Goal: Task Accomplishment & Management: Use online tool/utility

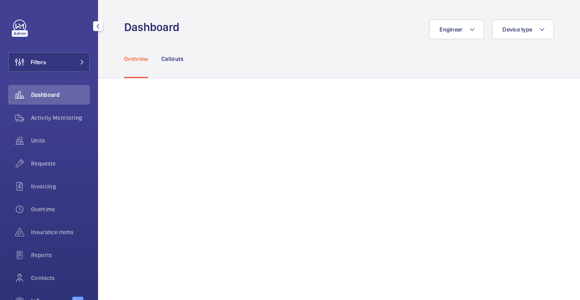
click at [46, 212] on span "Overtime" at bounding box center [60, 209] width 59 height 8
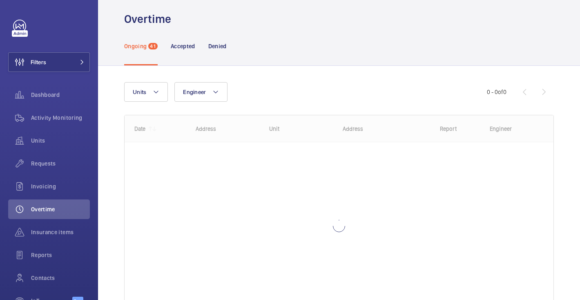
scroll to position [8, 0]
click at [220, 48] on p "Denied" at bounding box center [217, 46] width 18 height 8
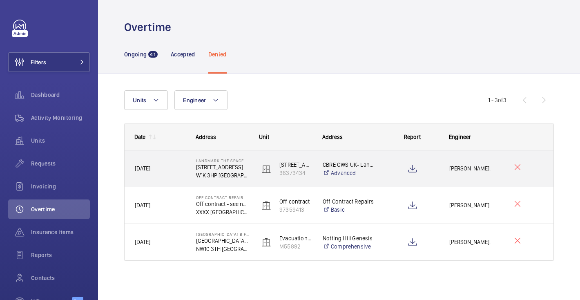
click at [544, 175] on div at bounding box center [528, 168] width 50 height 29
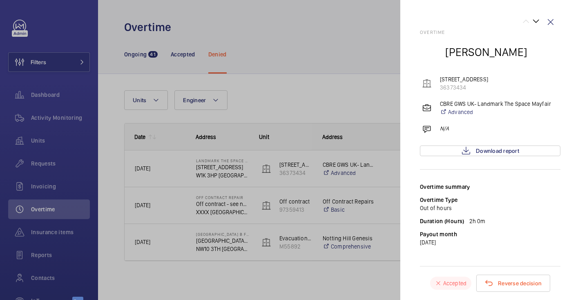
click at [190, 110] on div at bounding box center [290, 150] width 580 height 300
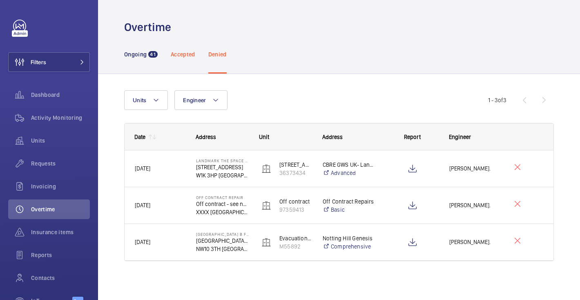
click at [179, 54] on p "Accepted" at bounding box center [183, 54] width 25 height 8
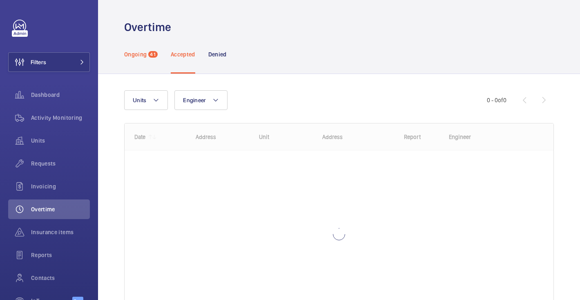
click at [149, 65] on div "Ongoing 41" at bounding box center [140, 54] width 33 height 39
click at [177, 59] on div "Accepted" at bounding box center [183, 54] width 25 height 39
click at [143, 58] on p "Ongoing" at bounding box center [135, 54] width 22 height 8
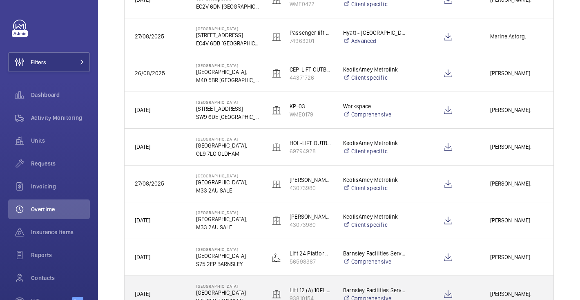
scroll to position [188, 0]
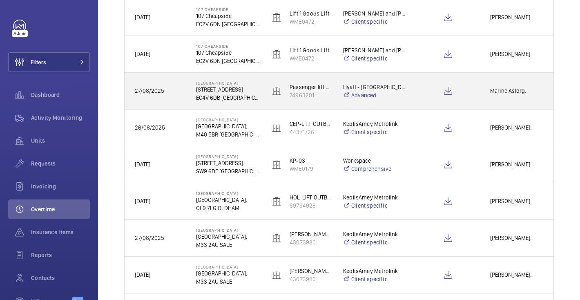
click at [509, 100] on div "Marine Astorg." at bounding box center [516, 91] width 73 height 26
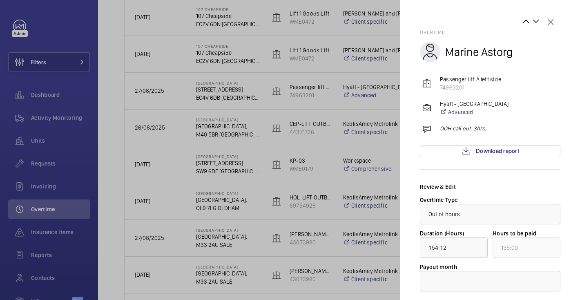
click at [351, 141] on div at bounding box center [290, 150] width 580 height 300
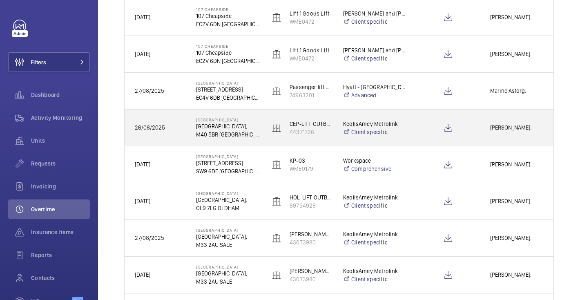
click at [509, 129] on span "[PERSON_NAME]." at bounding box center [516, 127] width 53 height 9
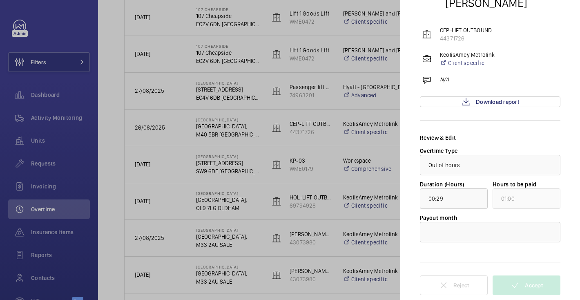
scroll to position [0, 0]
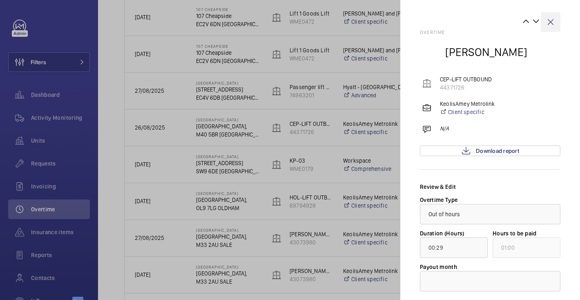
click at [554, 17] on wm-front-icon-button at bounding box center [551, 22] width 20 height 20
